Goal: Browse casually

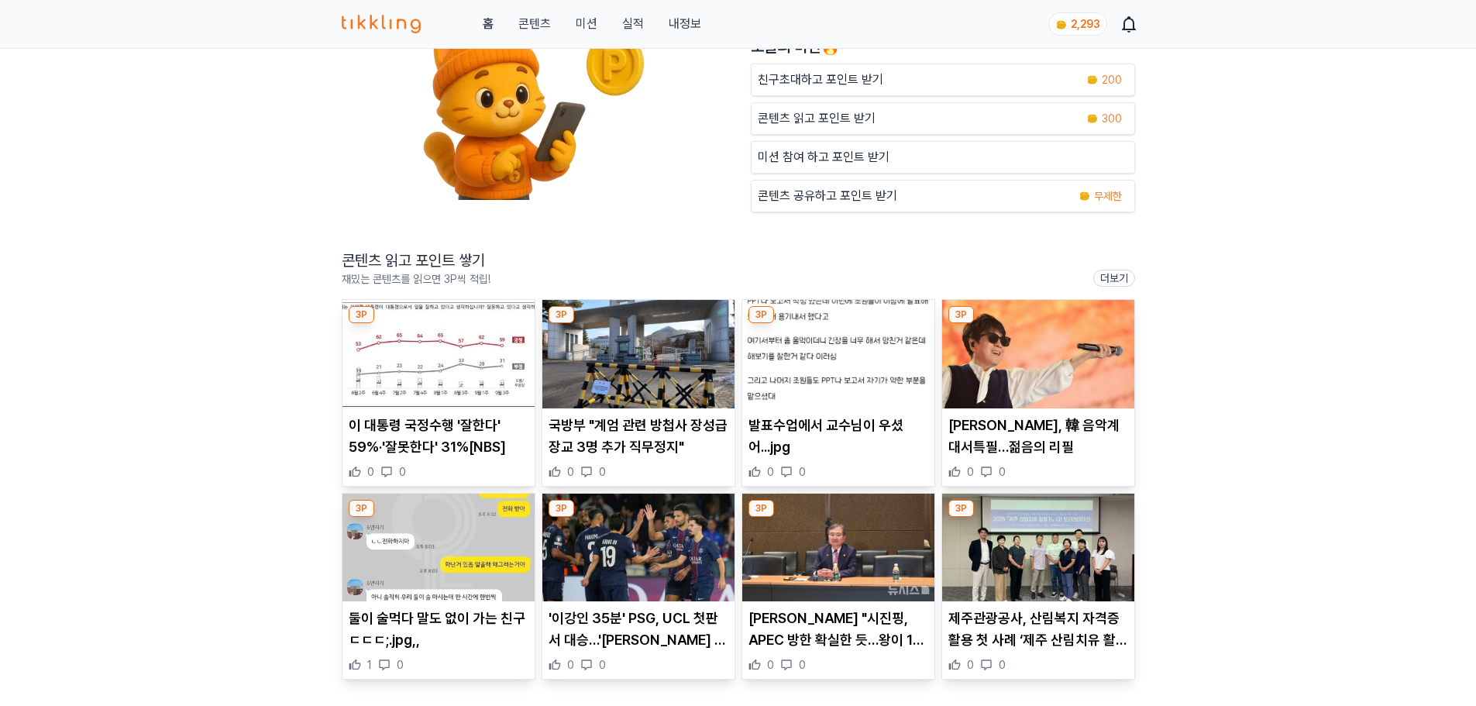
scroll to position [310, 0]
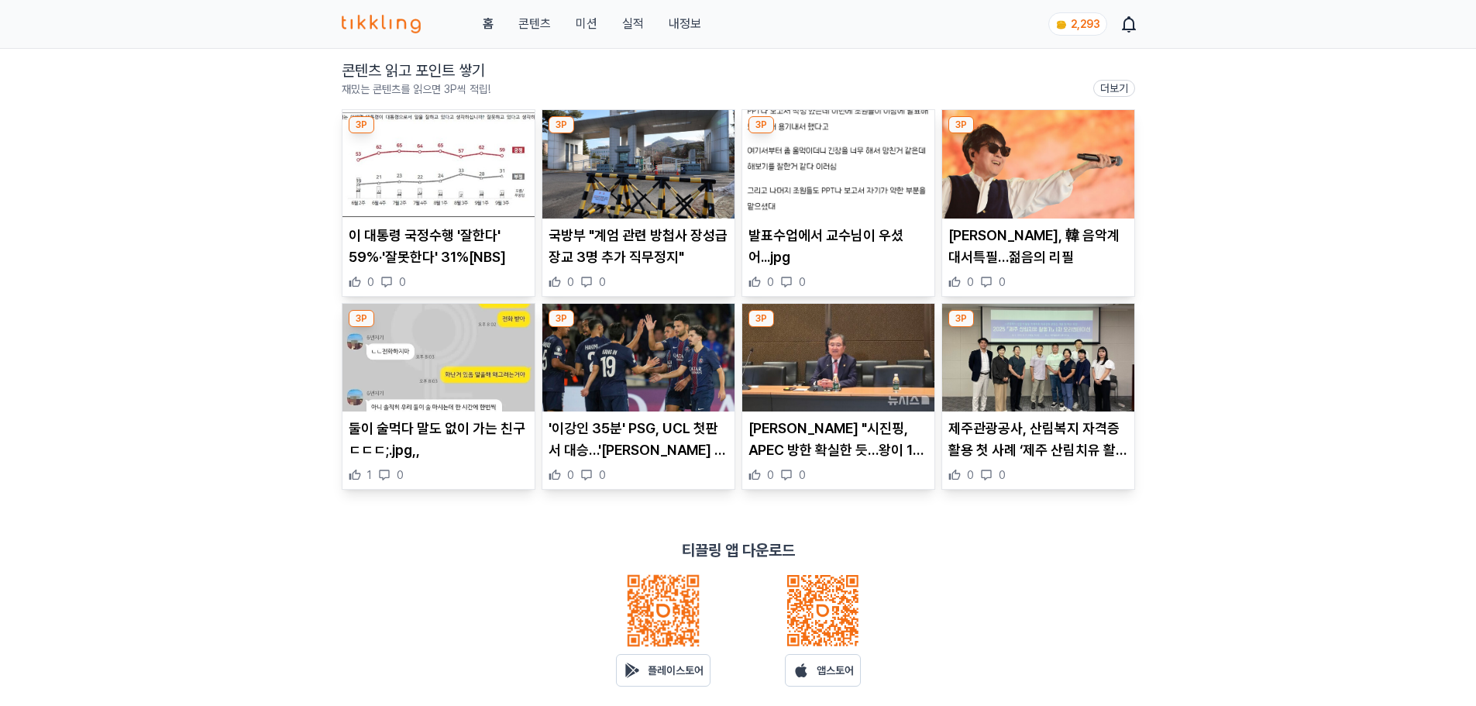
click at [390, 250] on p "이 대통령 국정수행 '잘한다' 59%·'잘못한다' 31%[NBS]" at bounding box center [439, 246] width 180 height 43
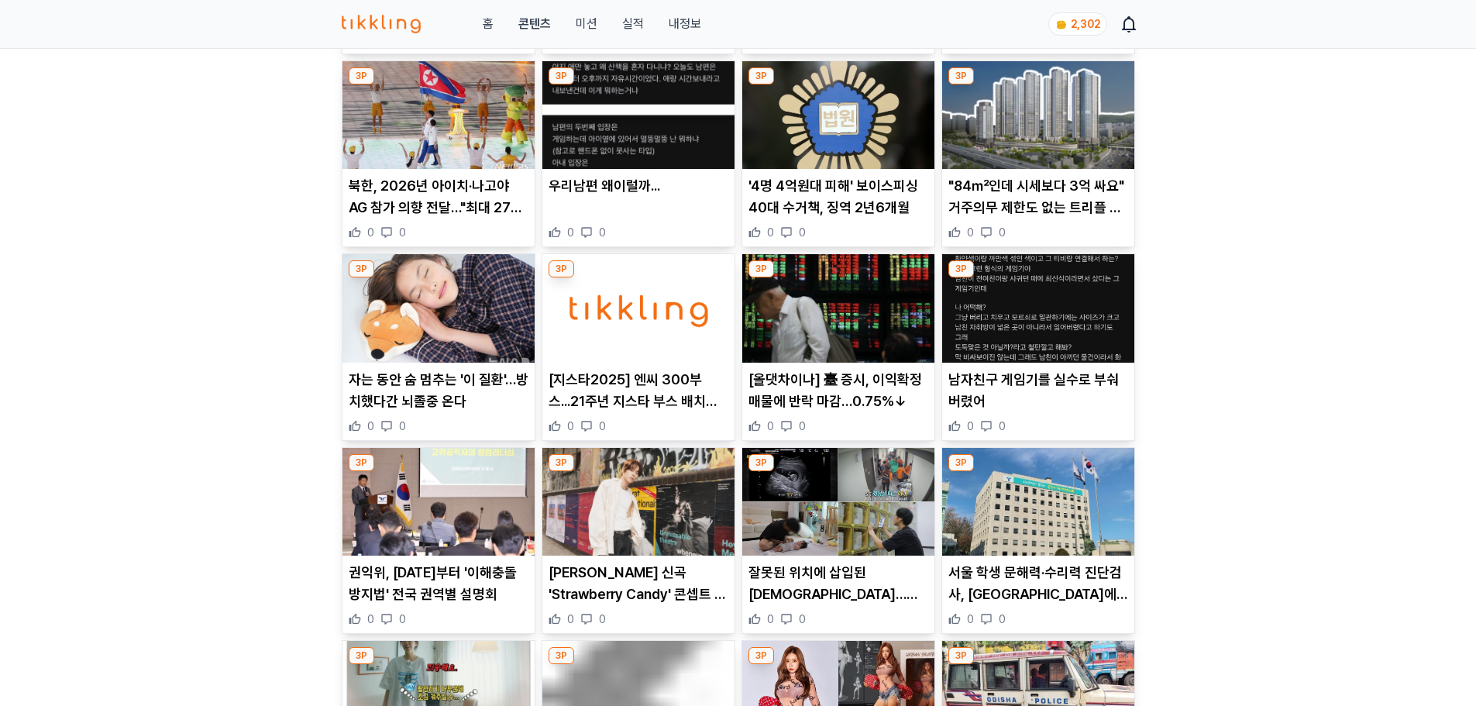
scroll to position [775, 0]
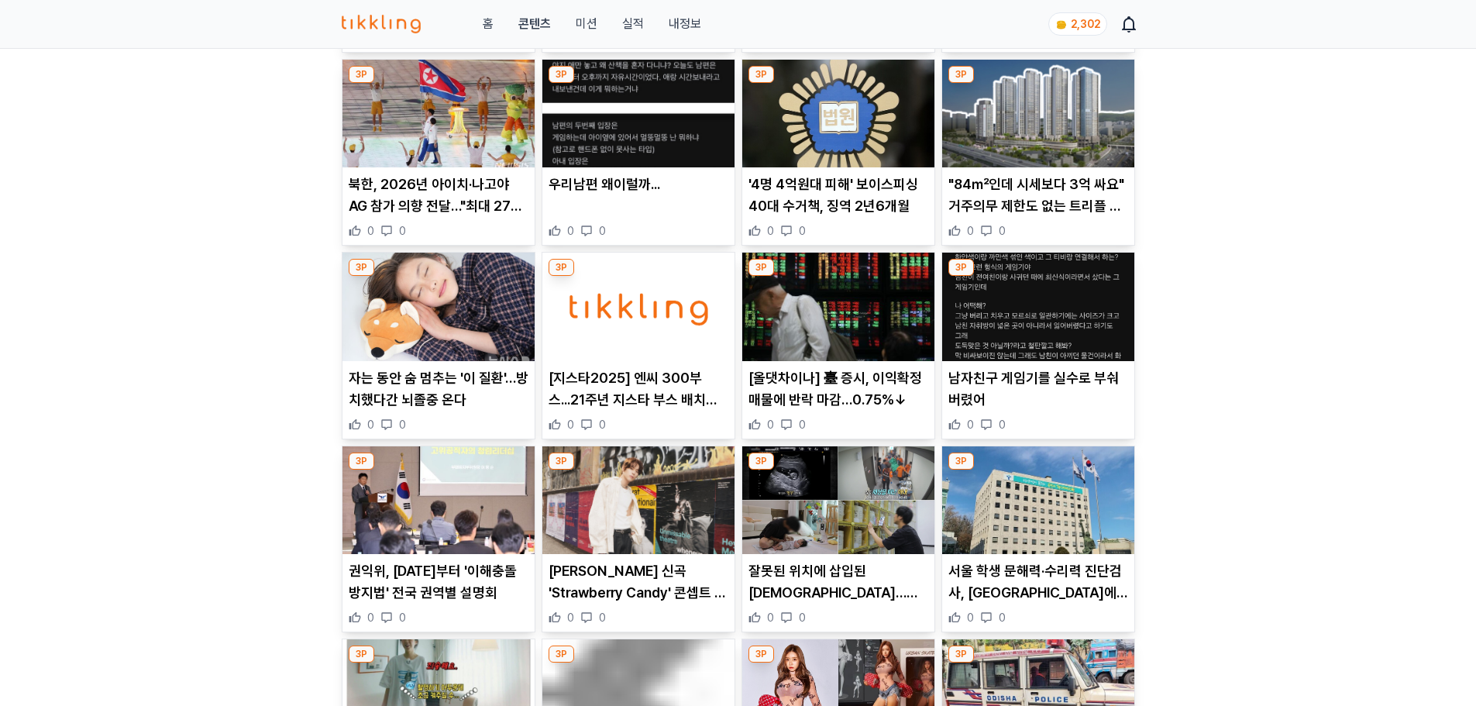
click at [966, 366] on article "남자친구 게임기를 실수로 부숴버렸어 0 0" at bounding box center [1038, 346] width 192 height 186
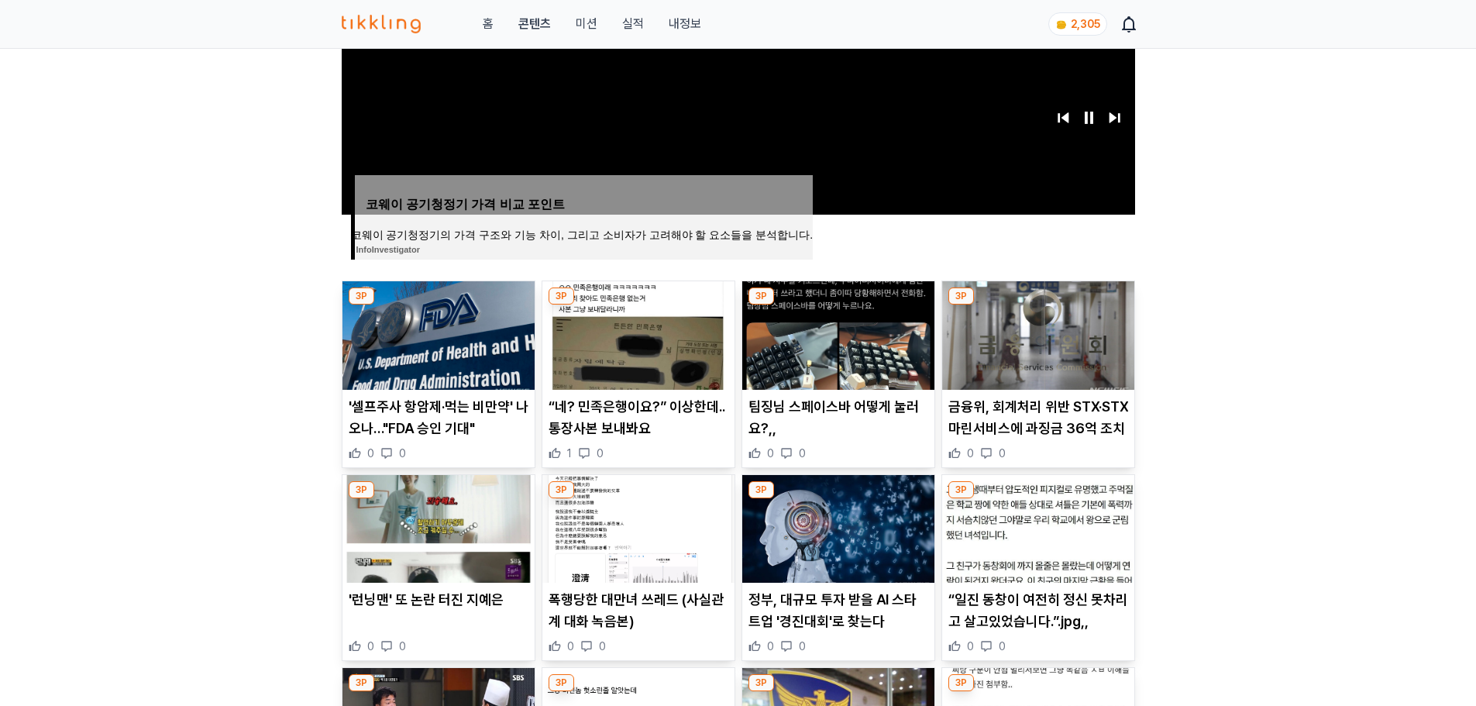
scroll to position [387, 0]
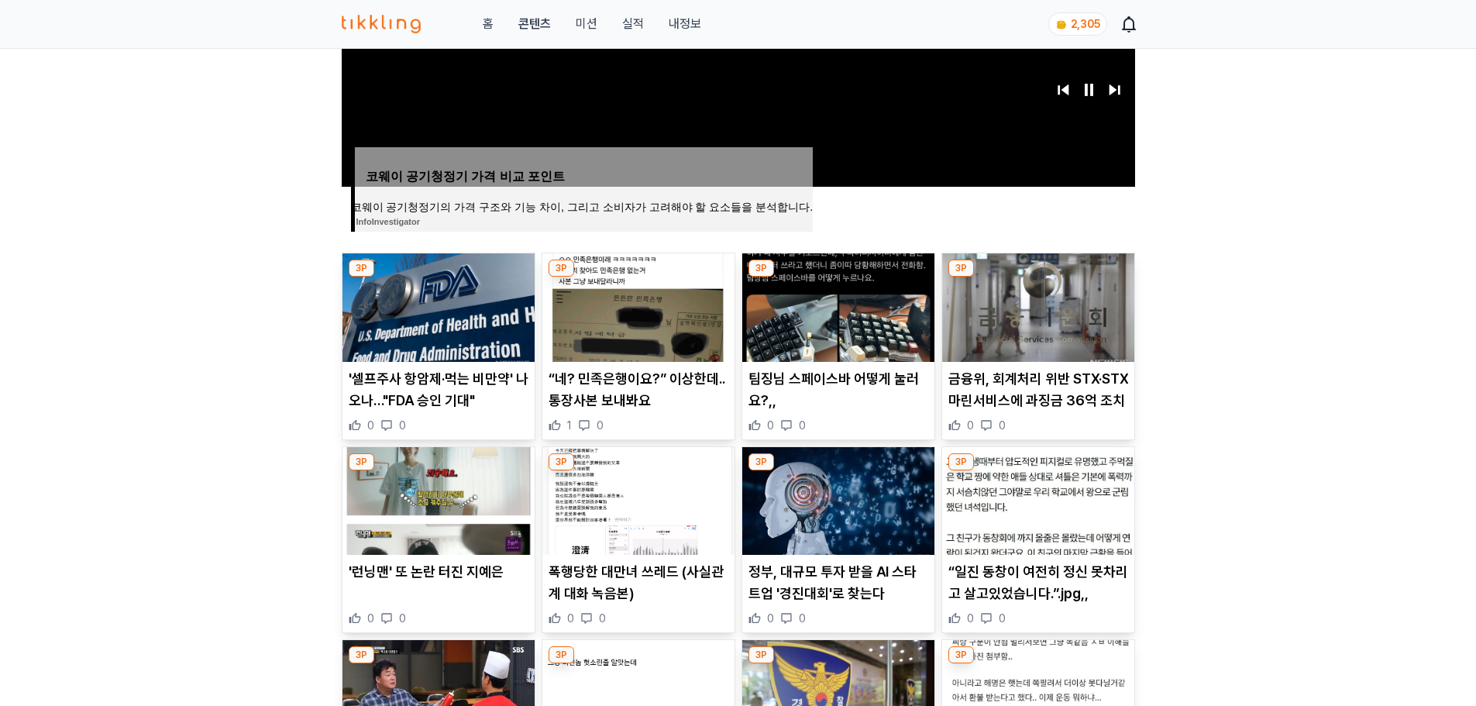
click at [610, 407] on p "“네? 민족은행이요?” 이상한데.. 통장사본 보내봐요" at bounding box center [638, 389] width 180 height 43
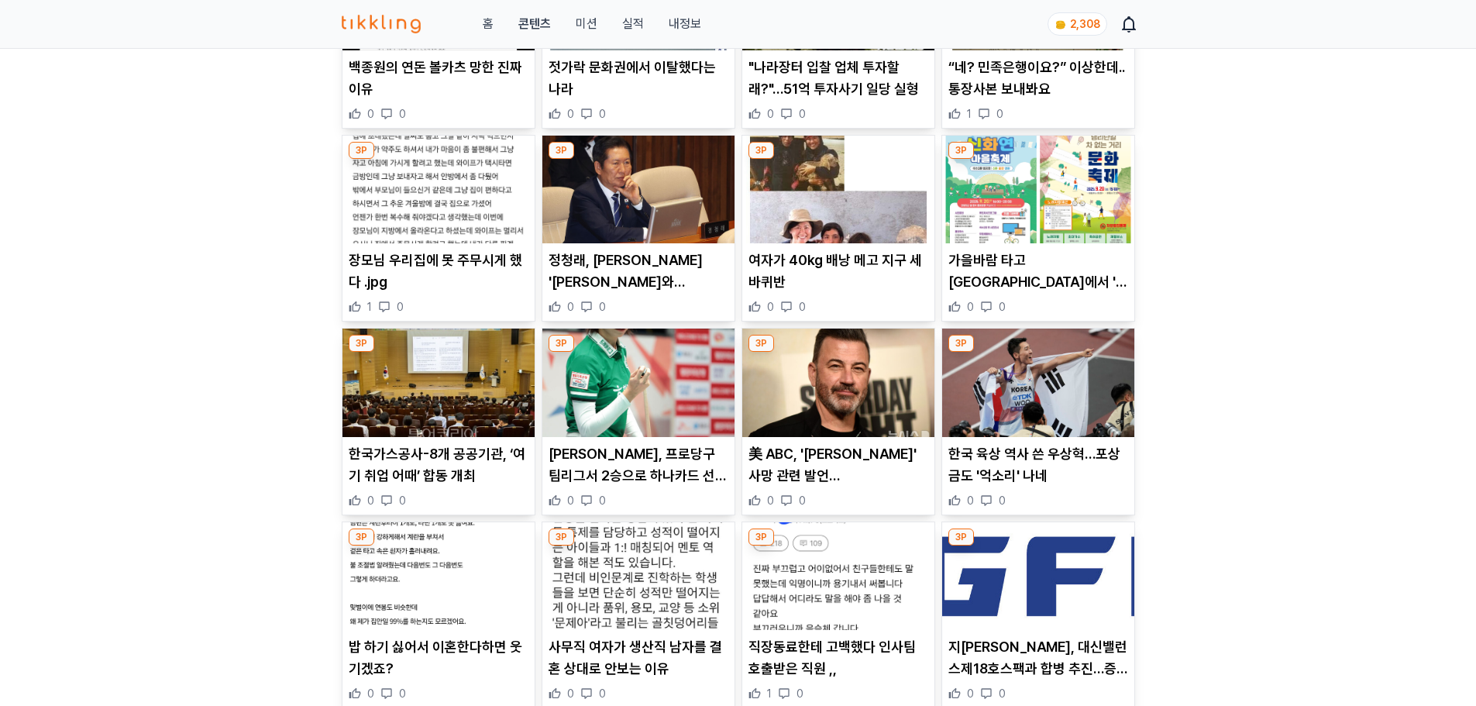
scroll to position [2247, 0]
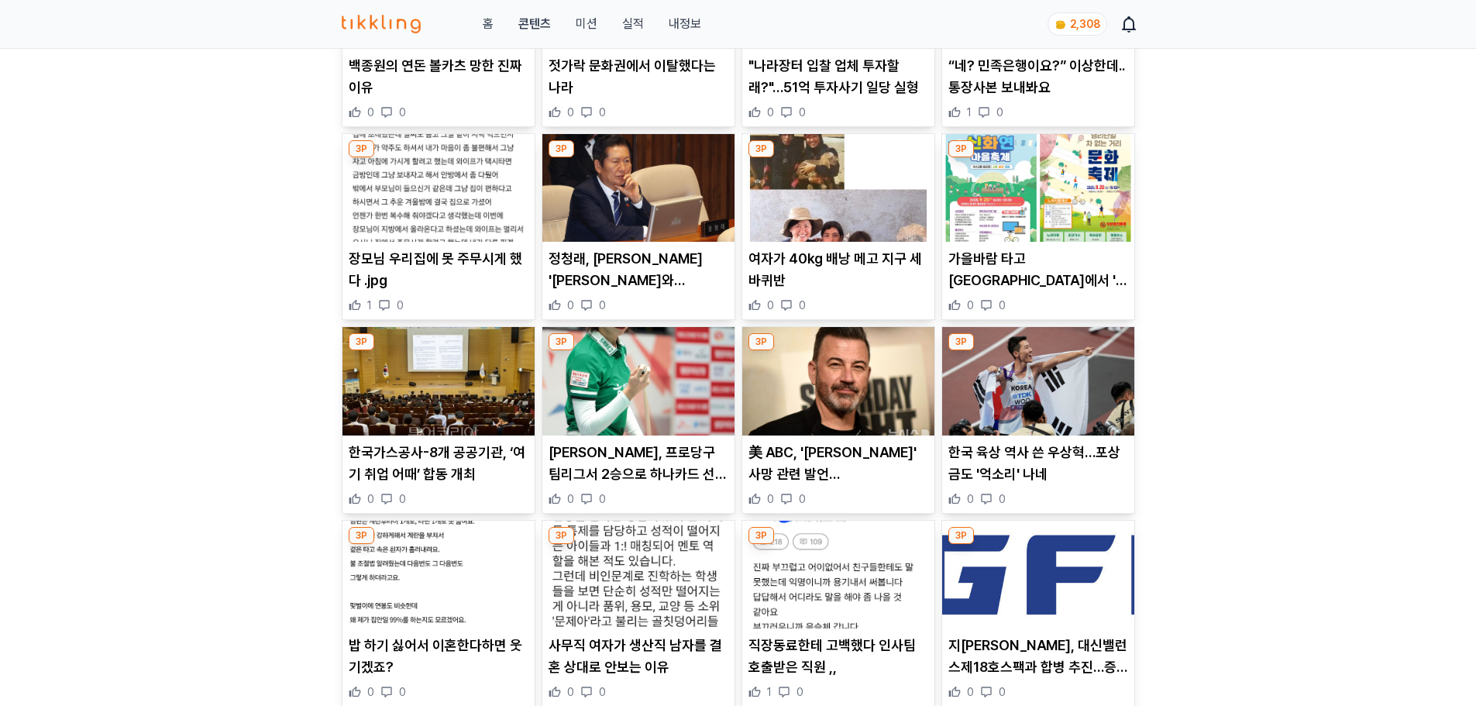
click at [1002, 479] on p "한국 육상 역사 쓴 우상혁…포상금도 '억소리' 나네" at bounding box center [1038, 463] width 180 height 43
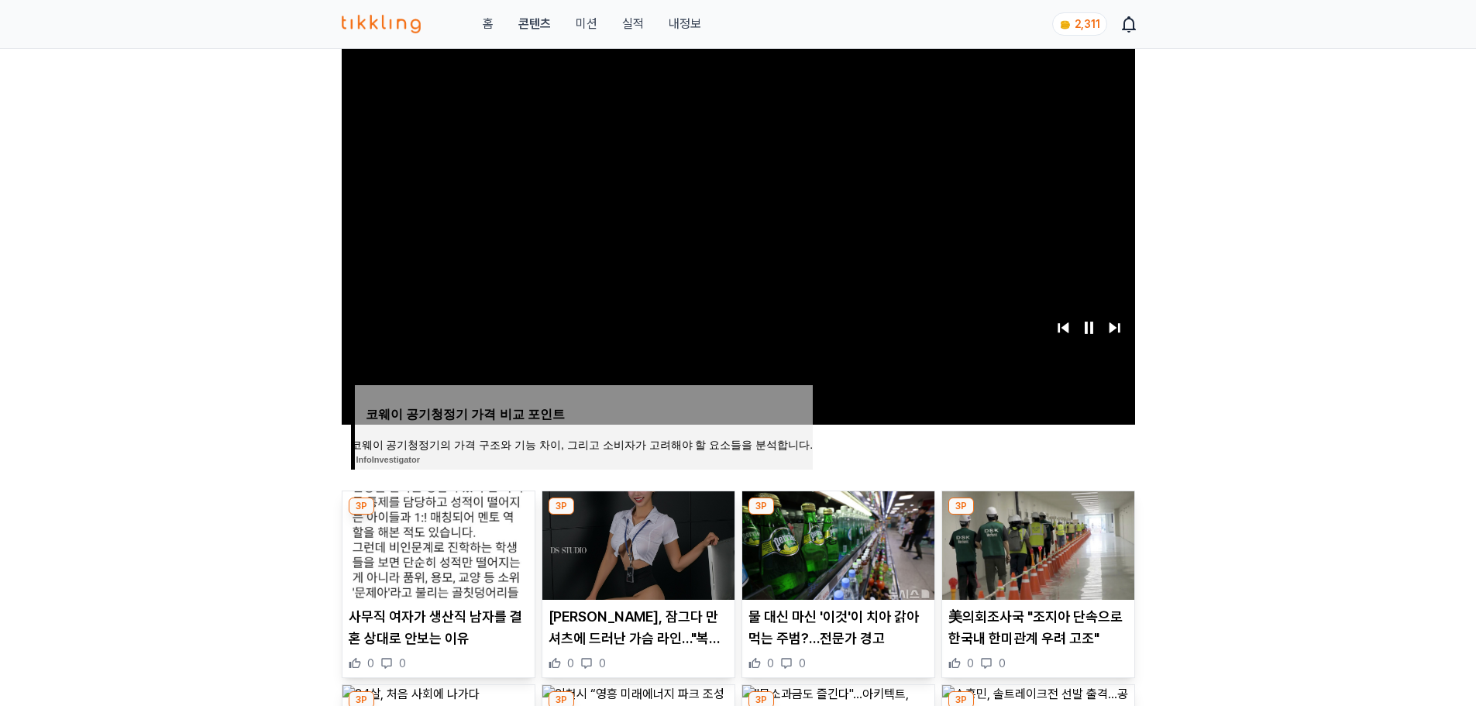
scroll to position [387, 0]
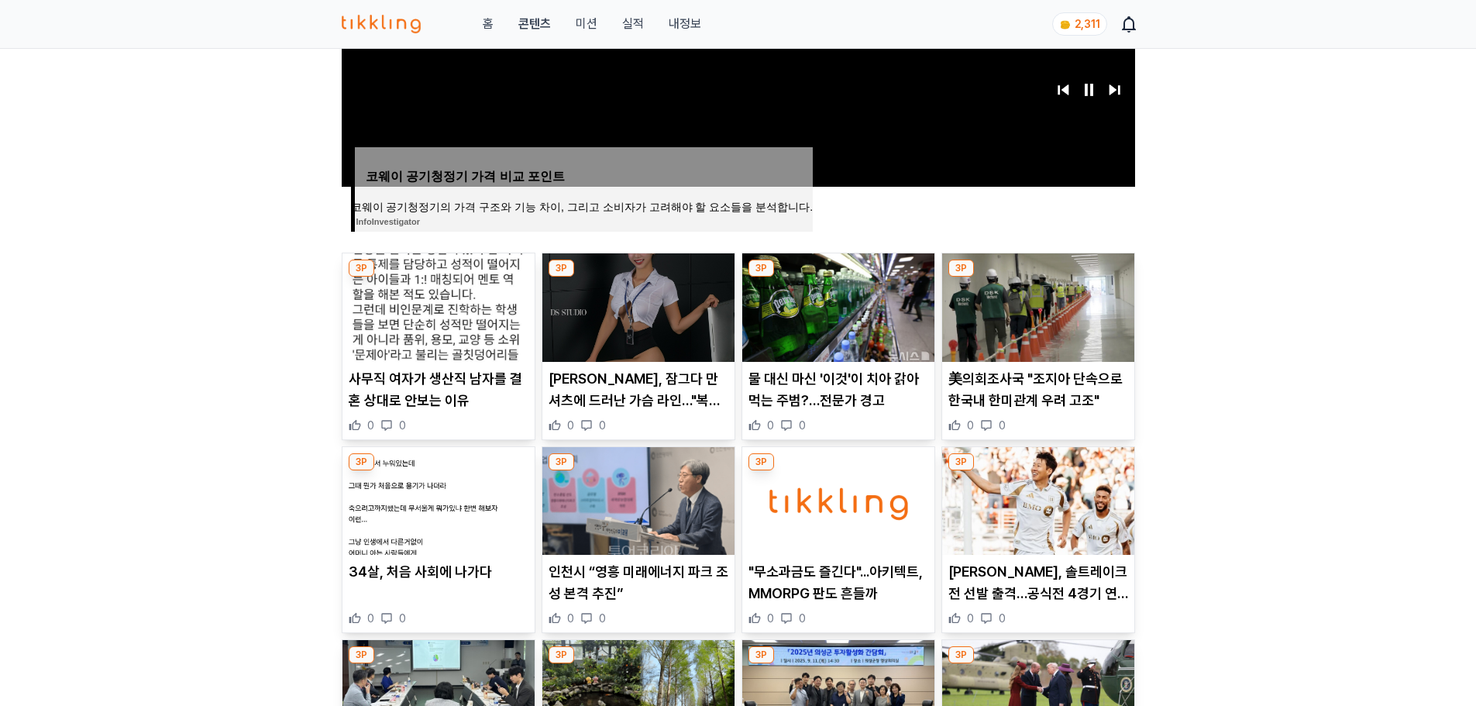
click at [813, 395] on p "물 대신 마신 '이것'이 치아 갉아먹는 주범?…전문가 경고" at bounding box center [838, 389] width 180 height 43
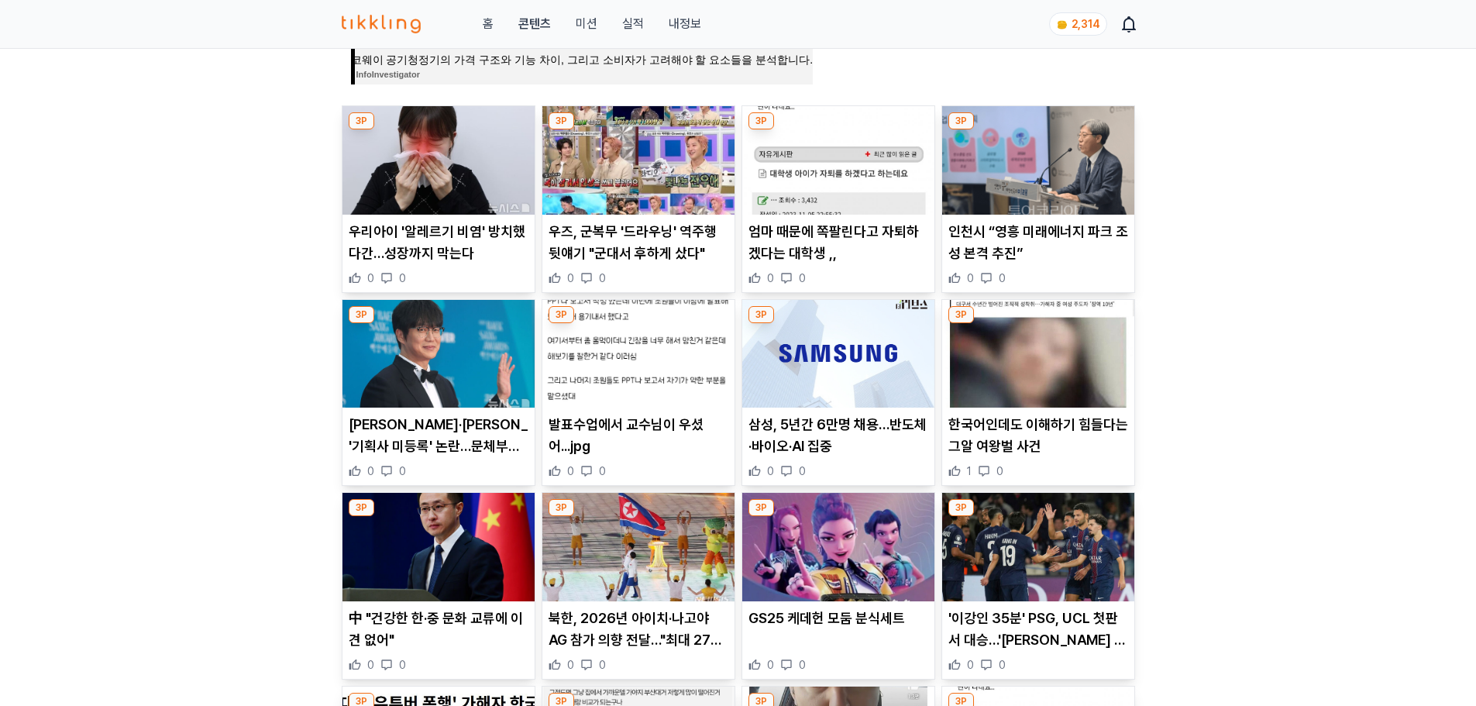
scroll to position [542, 0]
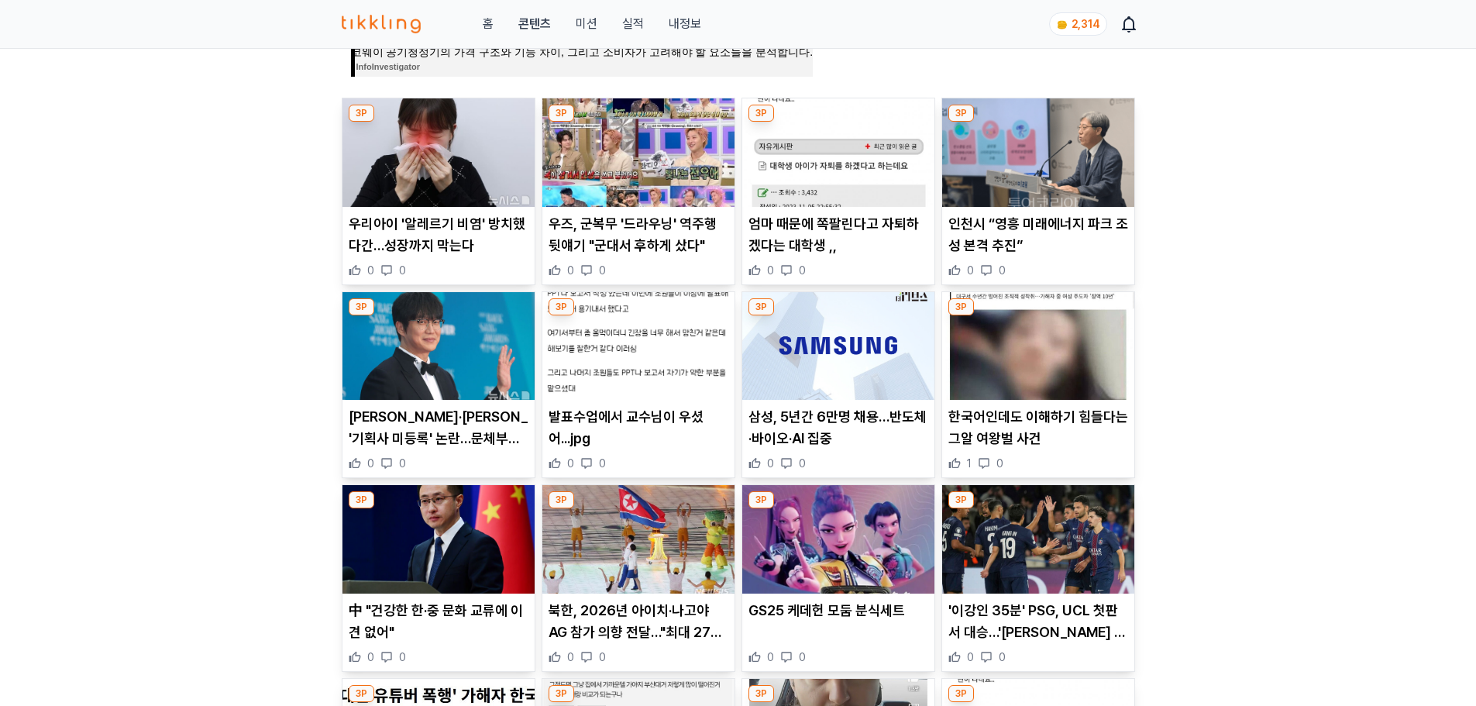
click at [1068, 180] on img at bounding box center [1038, 152] width 192 height 108
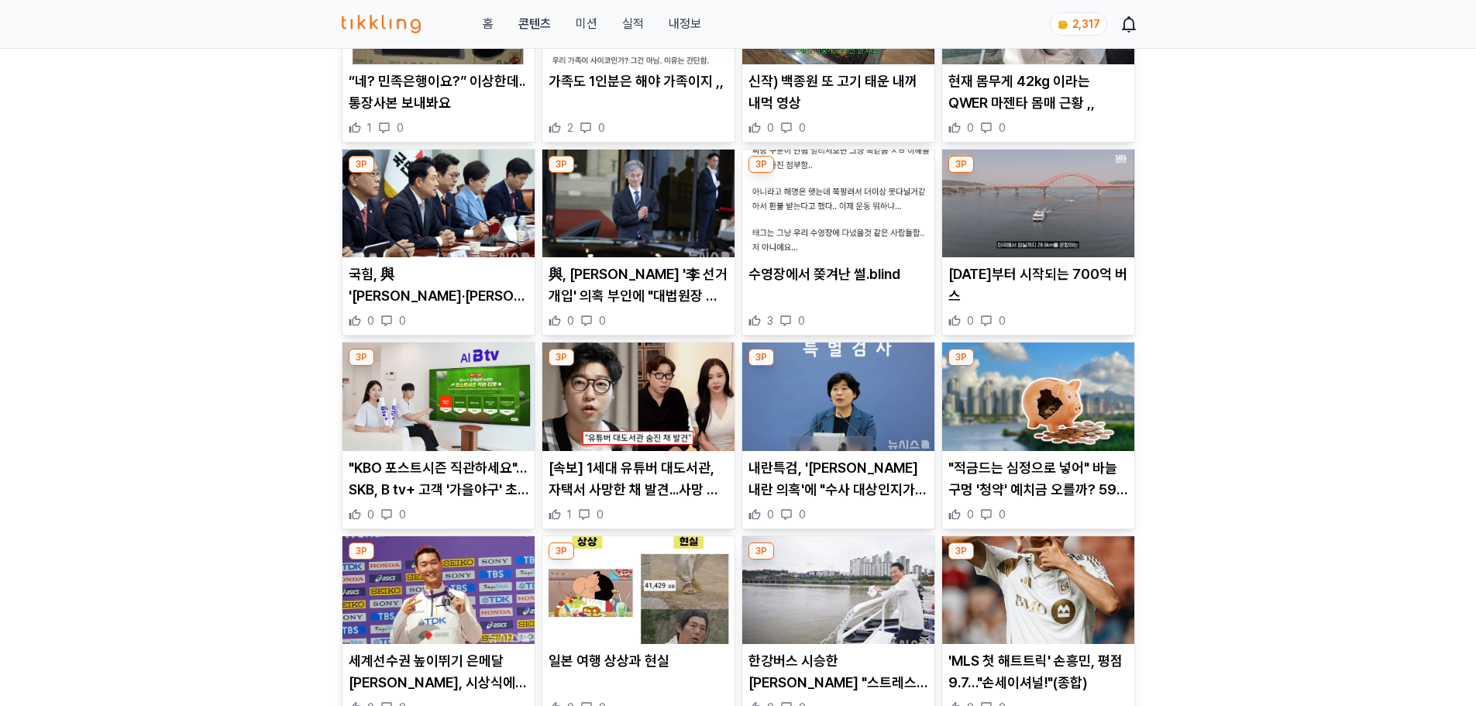
scroll to position [775, 0]
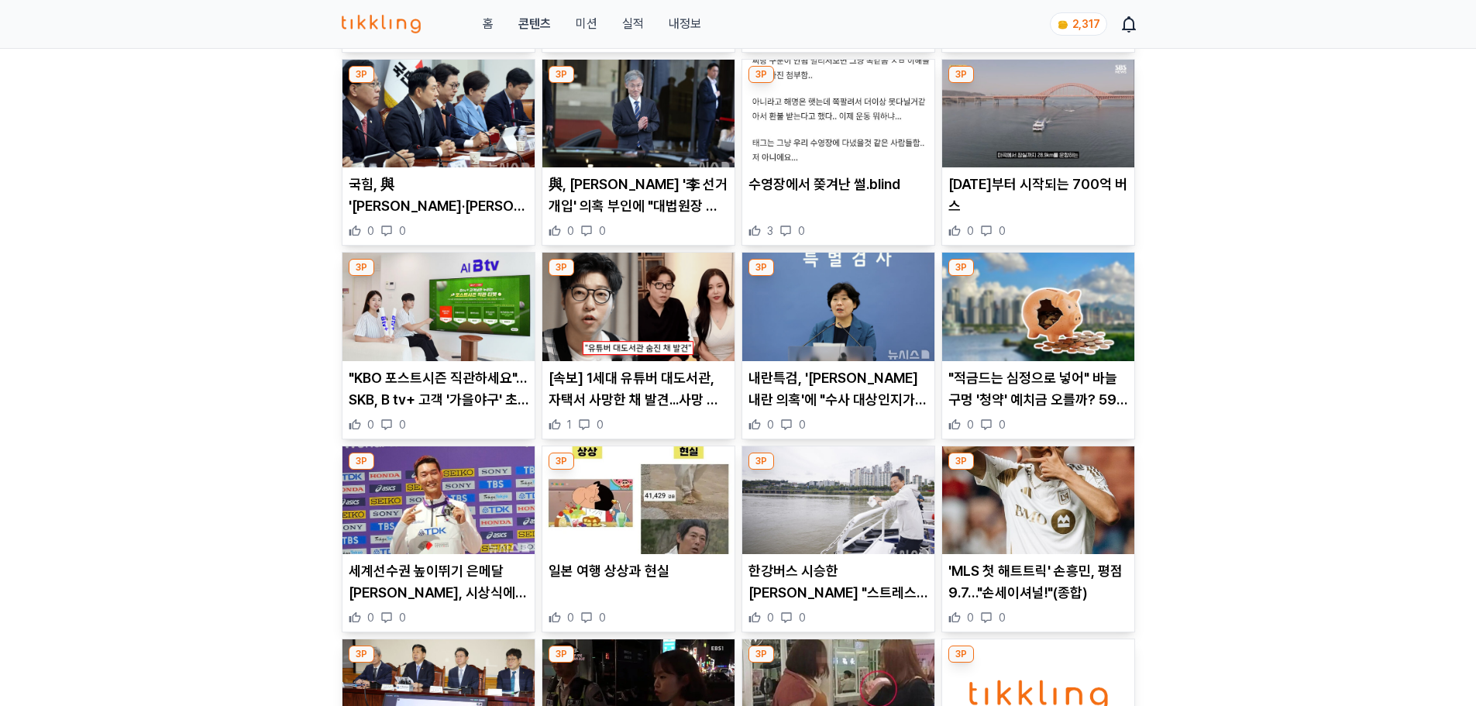
click at [638, 200] on p "與, 조희대 '李 선거개입' 의혹 부인에 "대법원장 자격 이미 상실"" at bounding box center [638, 195] width 180 height 43
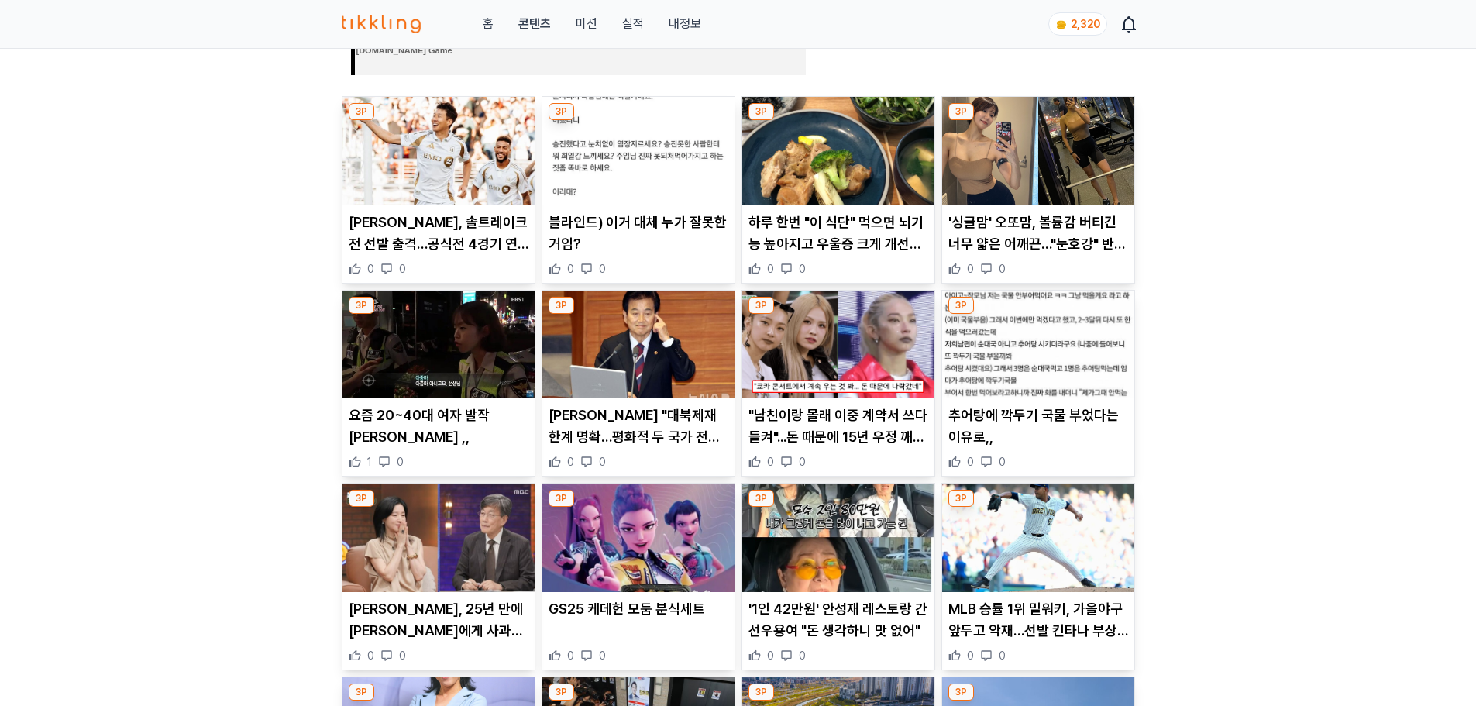
scroll to position [620, 0]
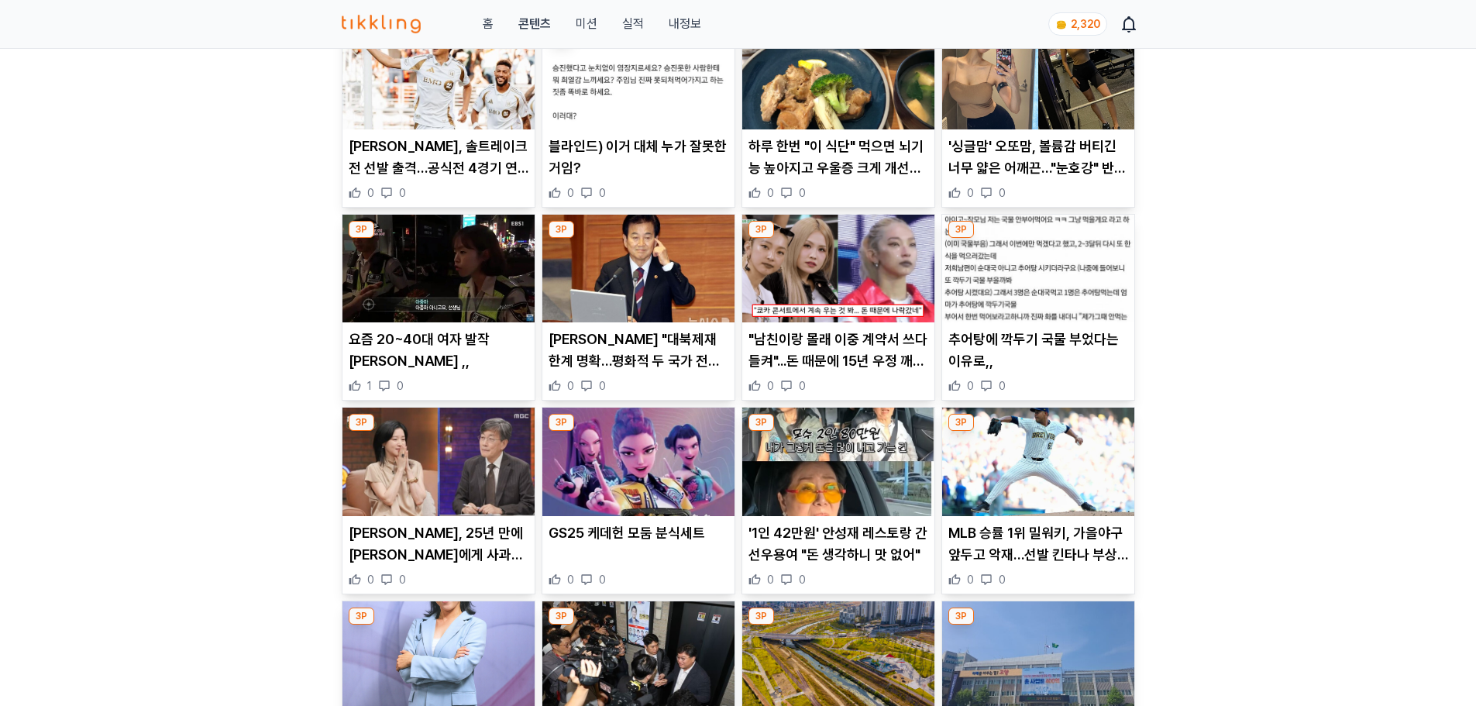
click at [653, 351] on p "[PERSON_NAME] "대북제재 한계 명확…평화적 두 국가 전환해야"" at bounding box center [638, 349] width 180 height 43
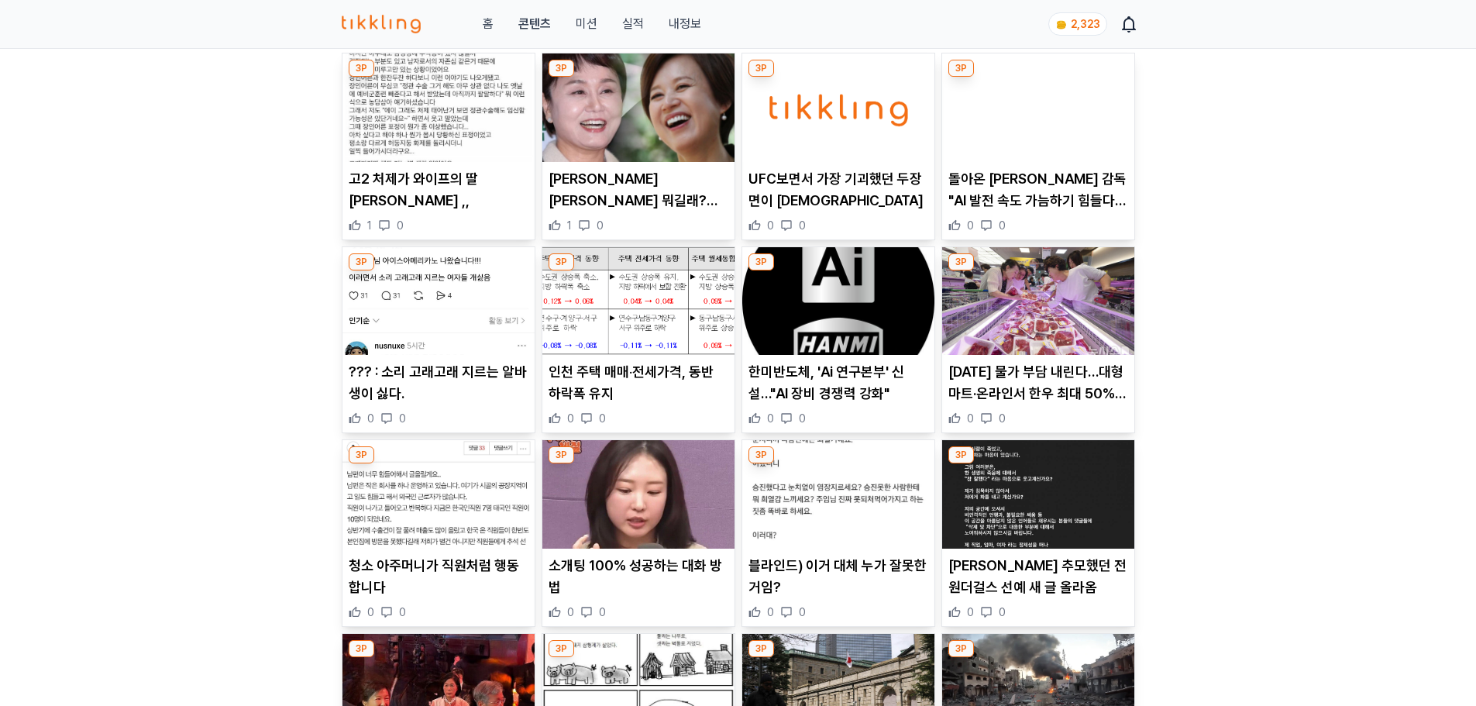
scroll to position [852, 0]
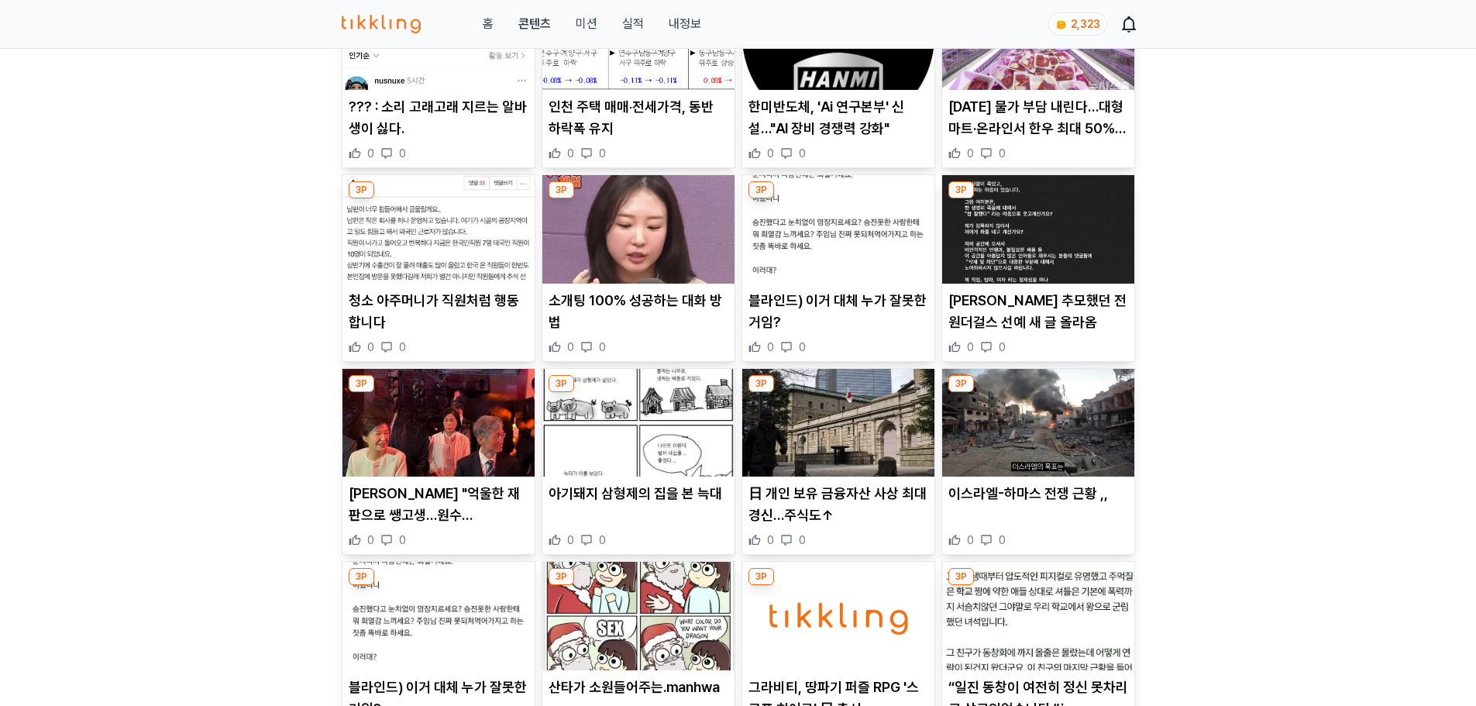
click at [651, 308] on p "소개팅 100% 성공하는 대화 방법" at bounding box center [638, 311] width 180 height 43
